Goal: Obtain resource: Obtain resource

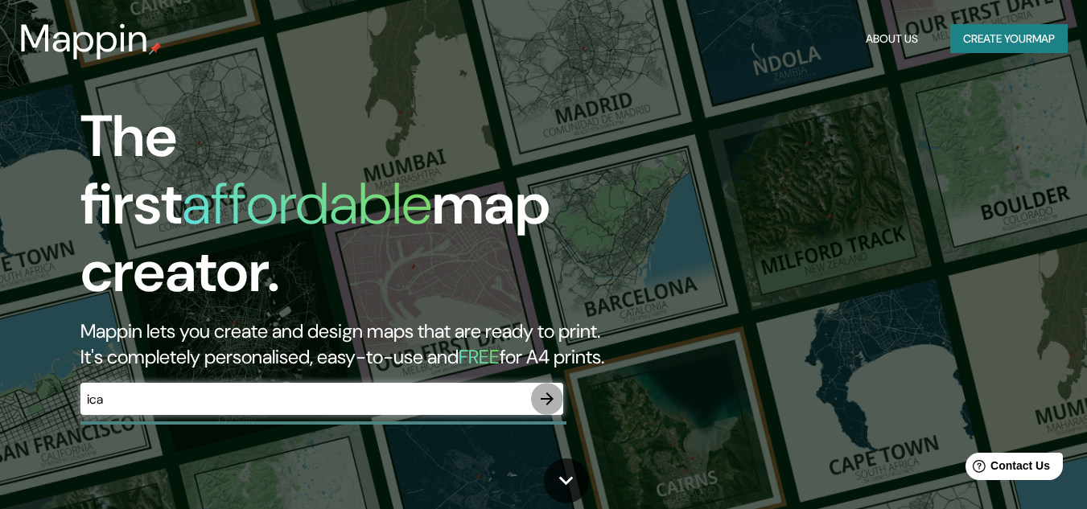
click at [552, 393] on icon "button" at bounding box center [547, 399] width 13 height 13
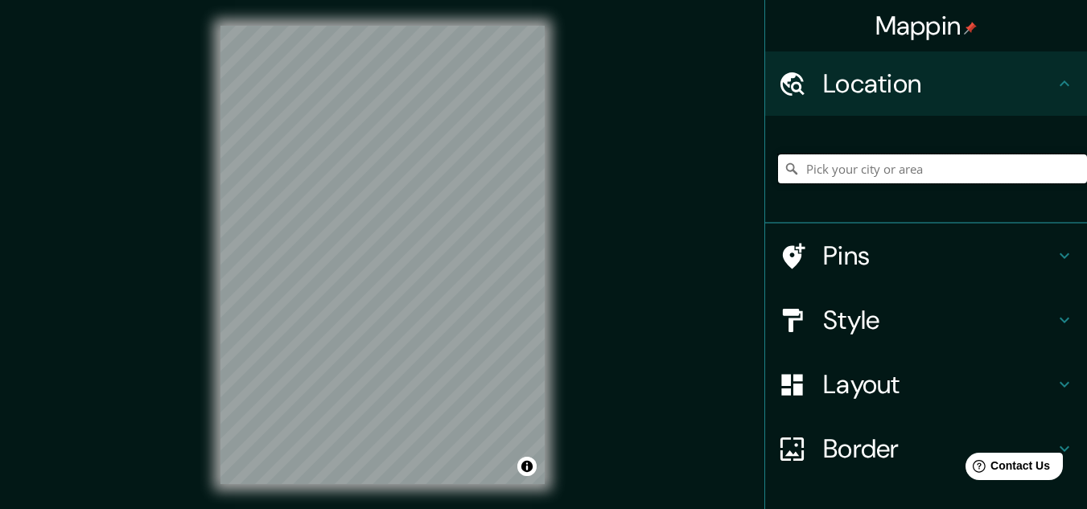
click at [821, 171] on input "Pick your city or area" at bounding box center [932, 168] width 309 height 29
click at [1013, 171] on input "Ica, Departamento de Ica, Perú" at bounding box center [932, 168] width 309 height 29
drag, startPoint x: 1013, startPoint y: 171, endPoint x: 781, endPoint y: 164, distance: 232.5
click at [781, 164] on div "Ica, Departamento de Ica, Perú" at bounding box center [932, 168] width 309 height 29
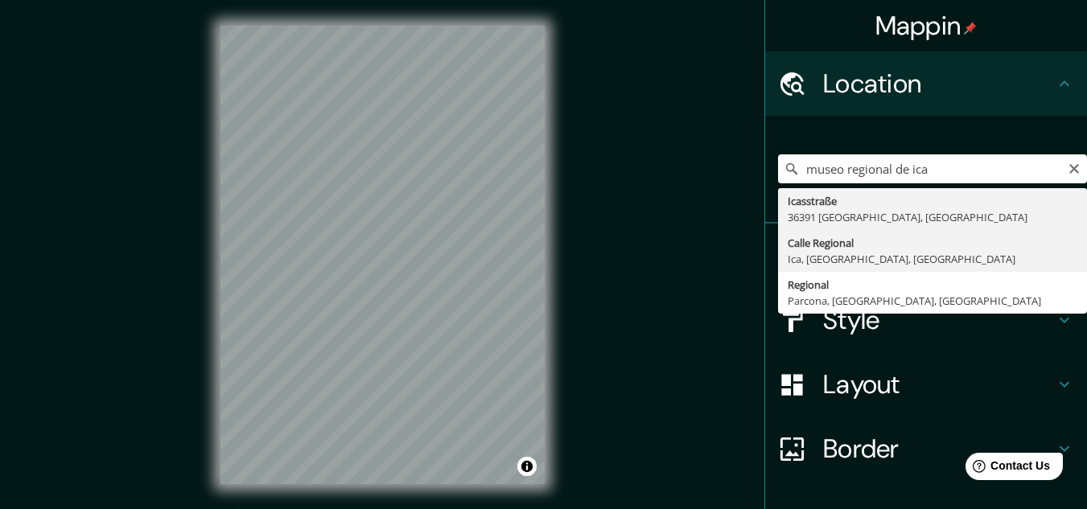
type input "Calle Regional, Ica, Departamento de Ica, Perú"
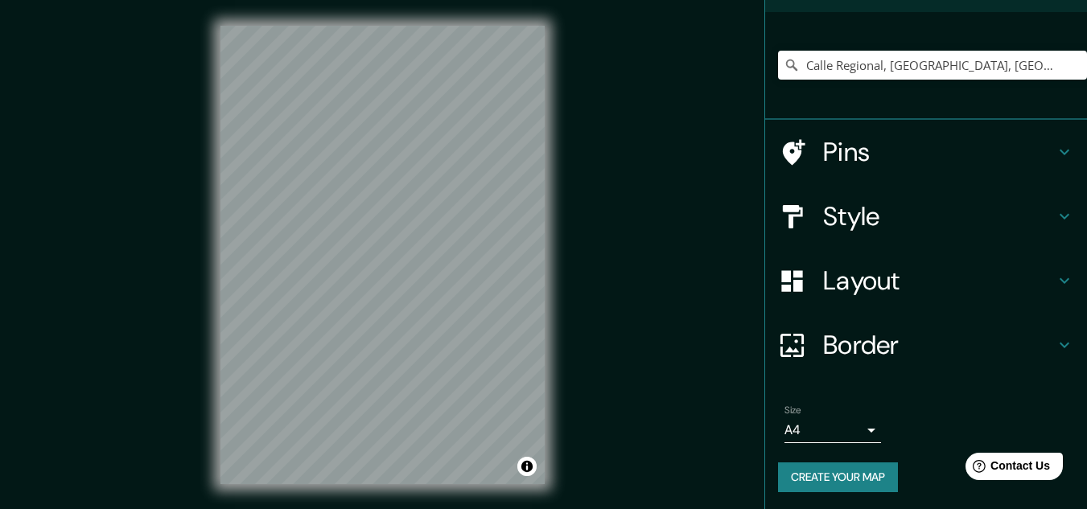
scroll to position [106, 0]
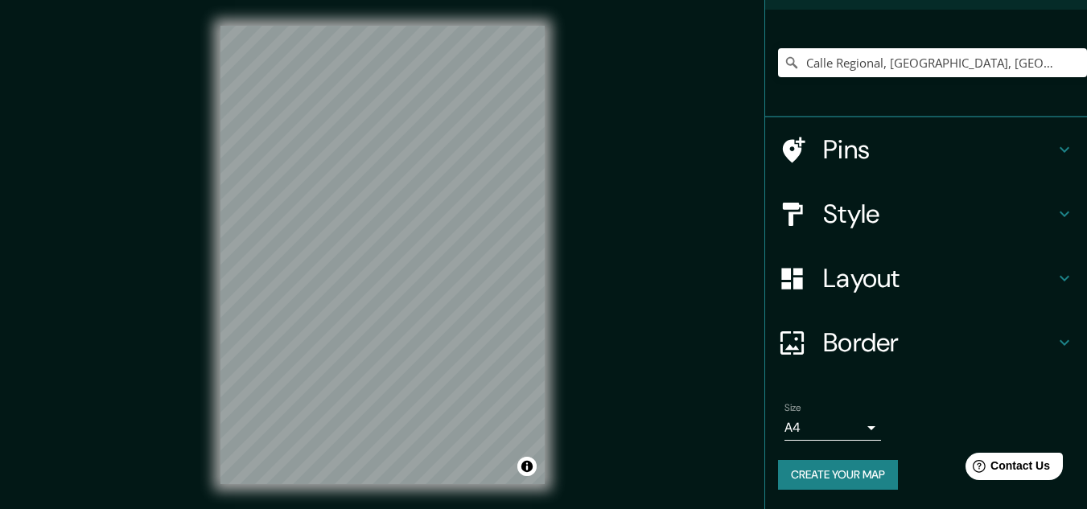
click at [927, 208] on h4 "Style" at bounding box center [939, 214] width 232 height 32
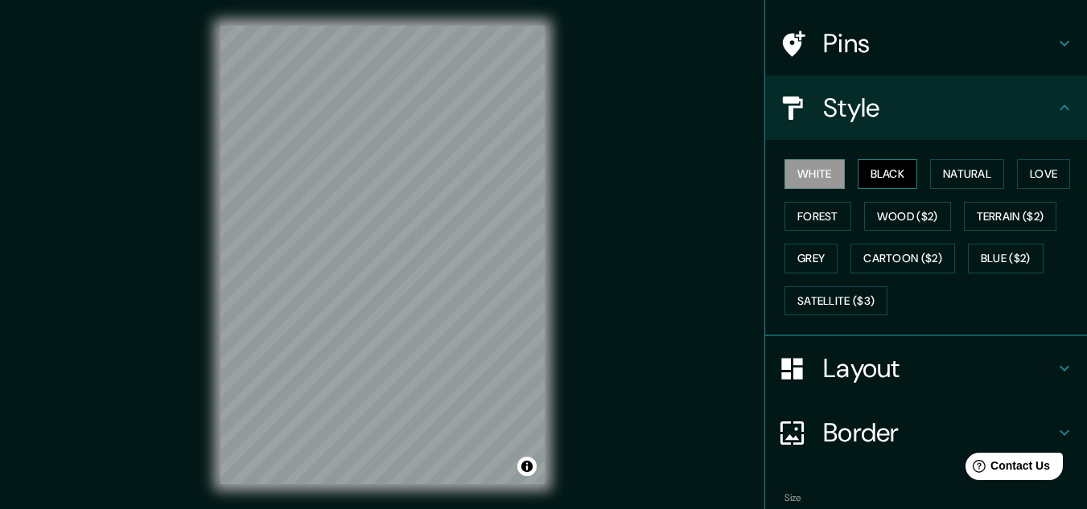
click at [874, 168] on button "Black" at bounding box center [887, 174] width 60 height 30
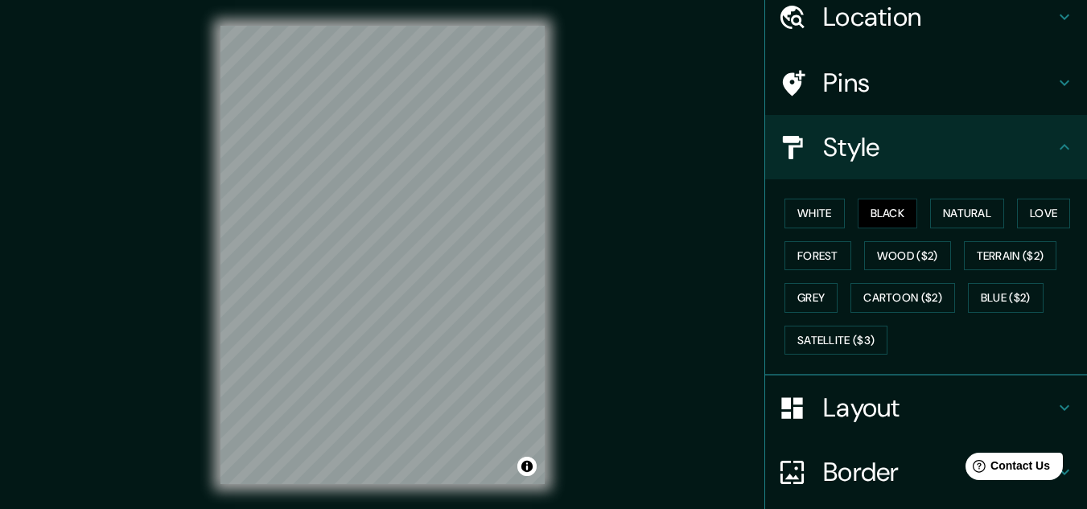
scroll to position [196, 0]
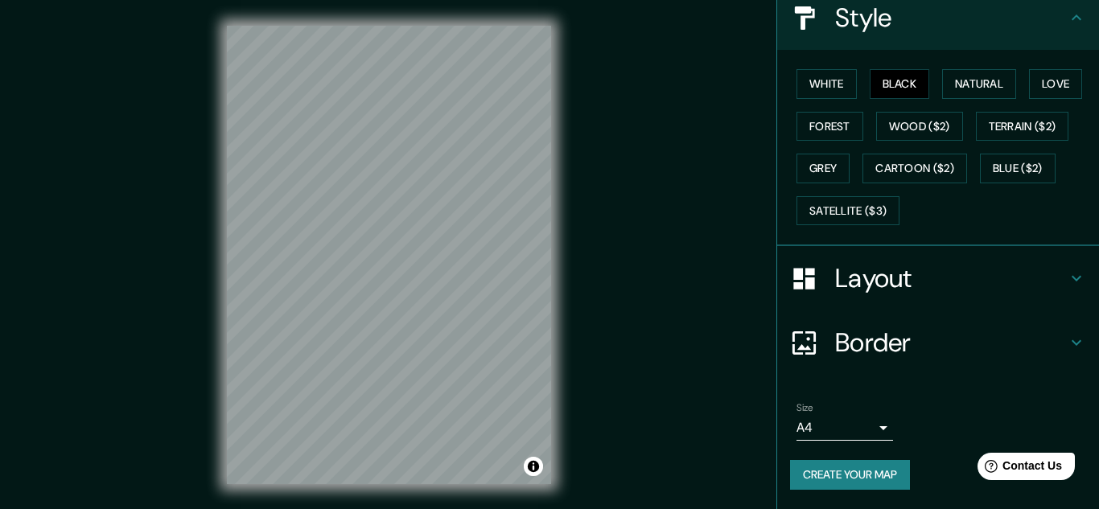
click at [856, 427] on body "Mappin Location Calle Regional, Ica, Departamento de Ica, Perú Pins Style White…" at bounding box center [549, 254] width 1099 height 509
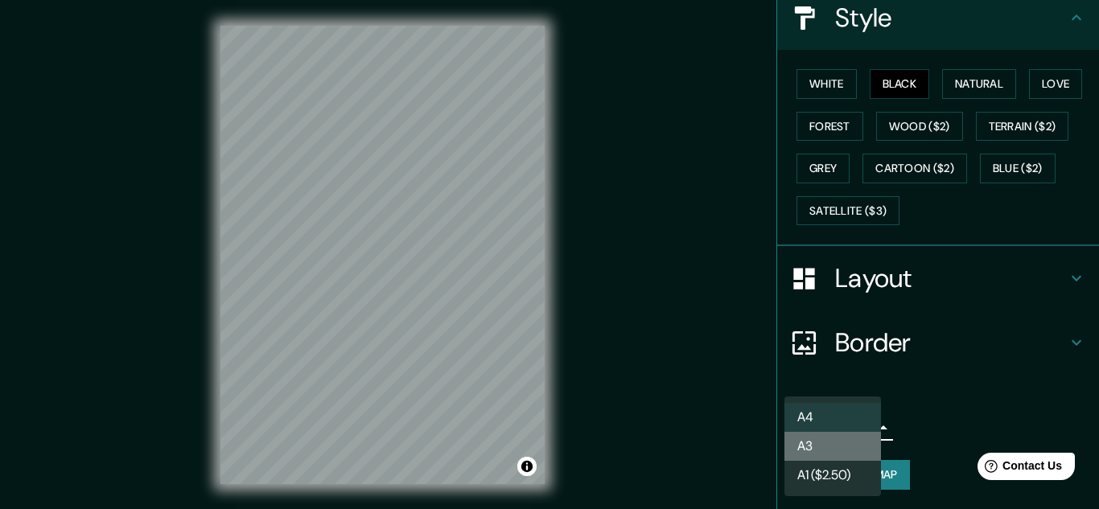
click at [830, 440] on li "A3" at bounding box center [832, 446] width 97 height 29
click at [857, 430] on body "Mappin Location Calle Regional, Ica, Departamento de Ica, Perú Pins Style White…" at bounding box center [549, 254] width 1099 height 509
click at [844, 420] on li "A4" at bounding box center [832, 417] width 97 height 29
type input "single"
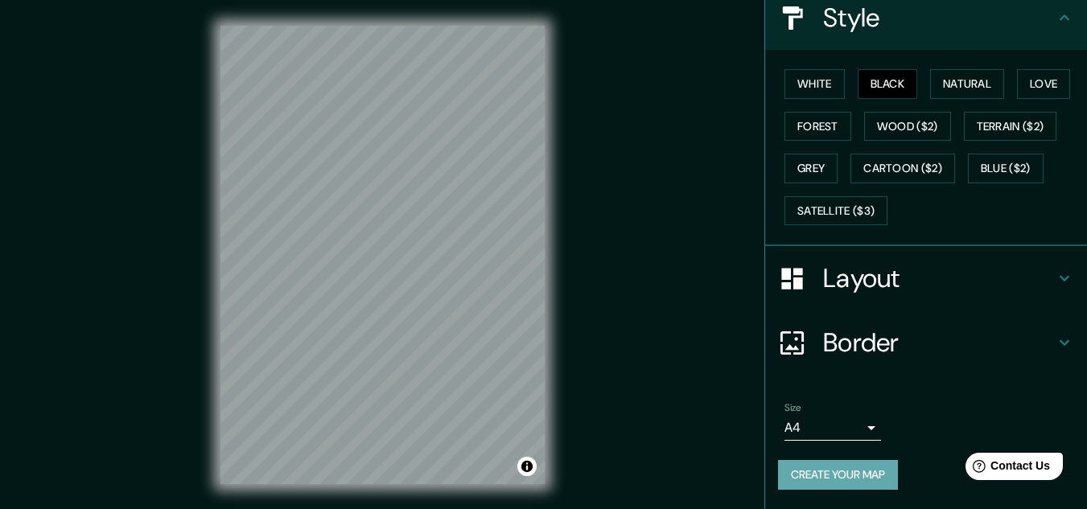
click at [854, 482] on button "Create your map" at bounding box center [838, 475] width 120 height 30
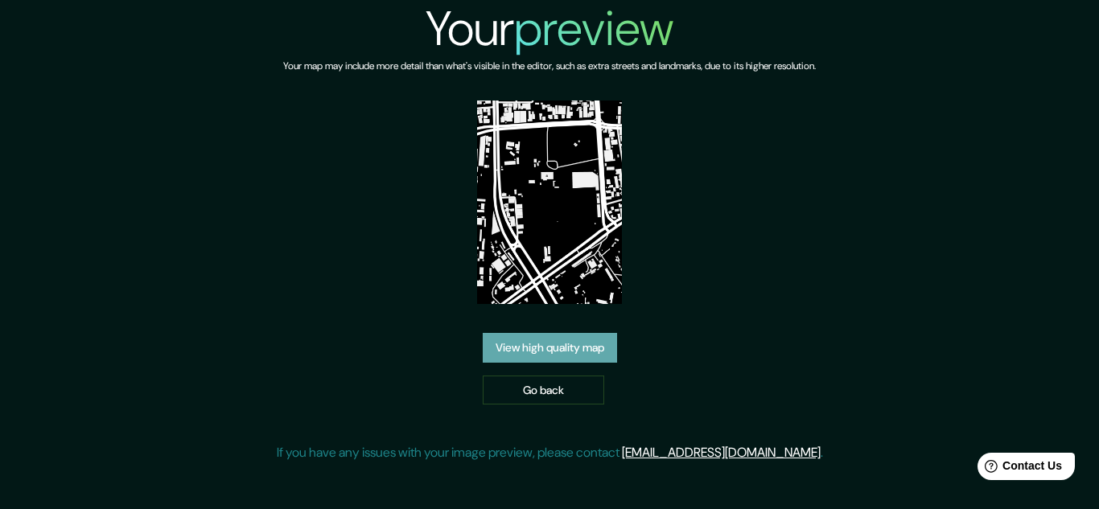
click at [578, 343] on link "View high quality map" at bounding box center [550, 348] width 134 height 30
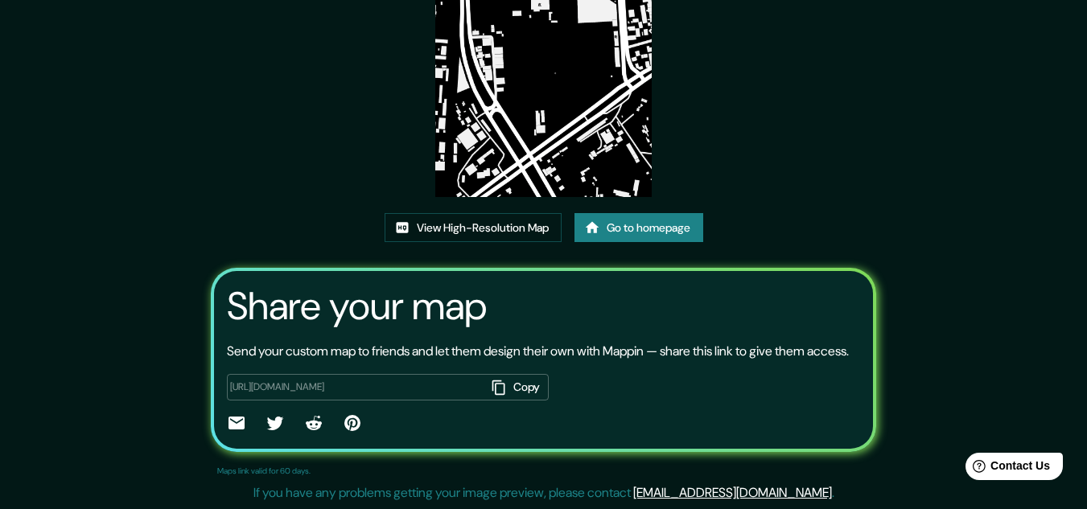
scroll to position [199, 0]
click at [505, 388] on button "Copy" at bounding box center [517, 387] width 63 height 27
click at [505, 388] on button "Copied" at bounding box center [513, 387] width 69 height 27
click at [596, 222] on icon at bounding box center [592, 227] width 14 height 11
